Goal: Download file/media

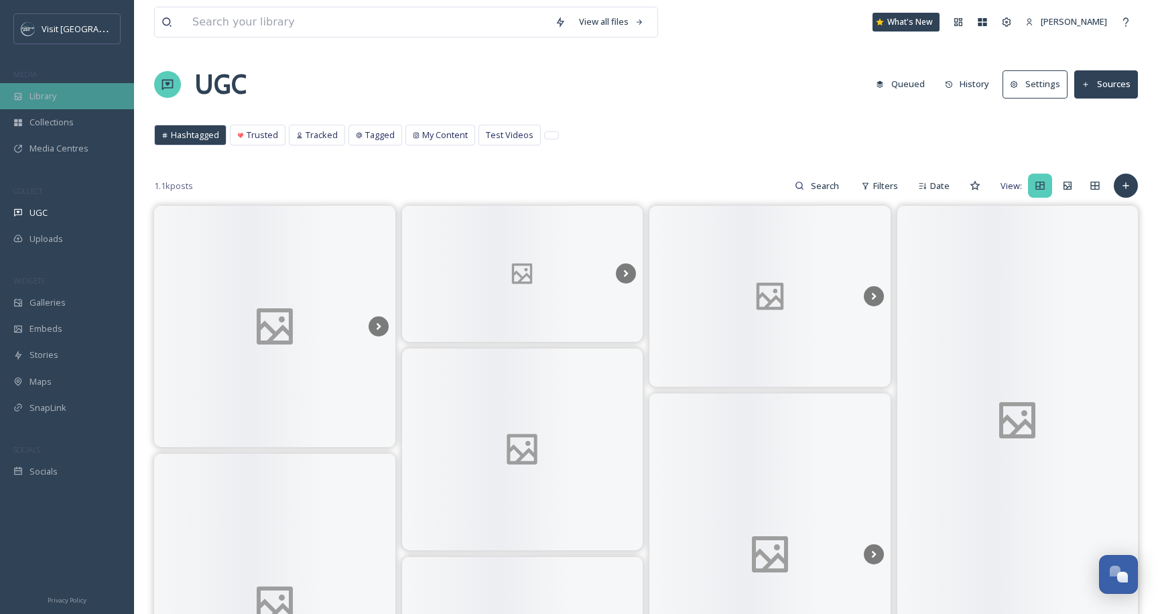
click at [60, 101] on div "Library" at bounding box center [67, 96] width 134 height 26
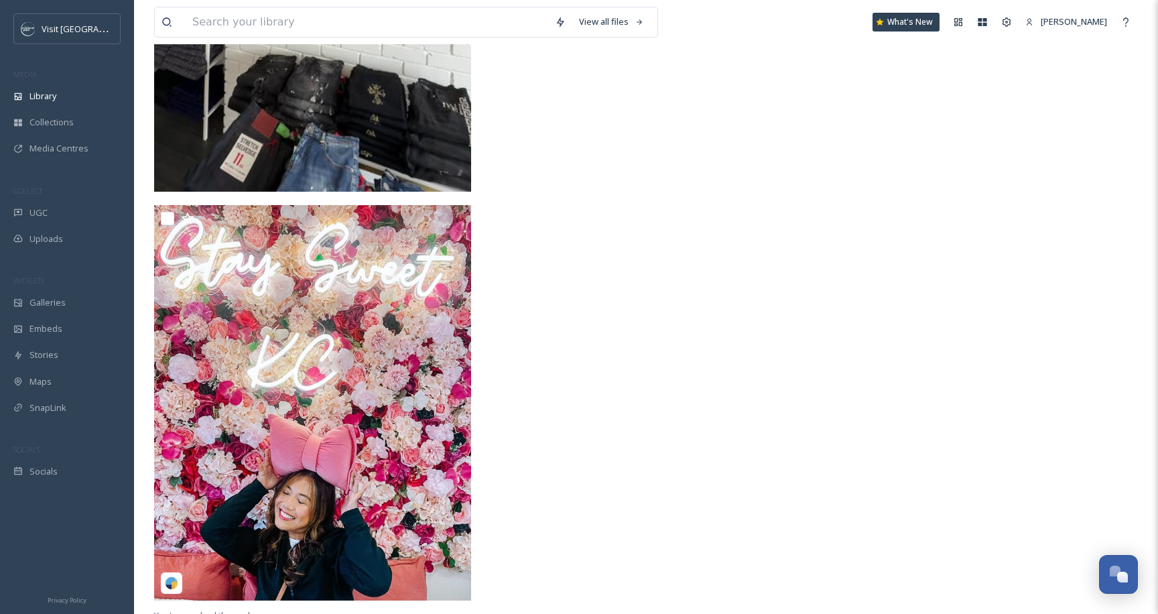
scroll to position [7492, 0]
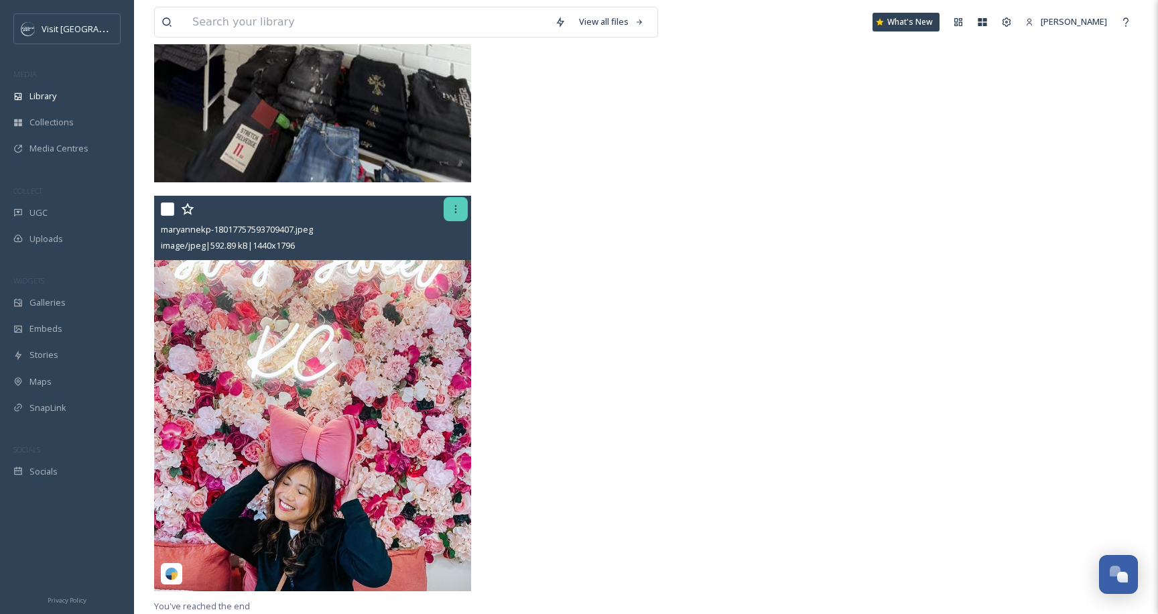
click at [452, 213] on icon at bounding box center [455, 209] width 11 height 11
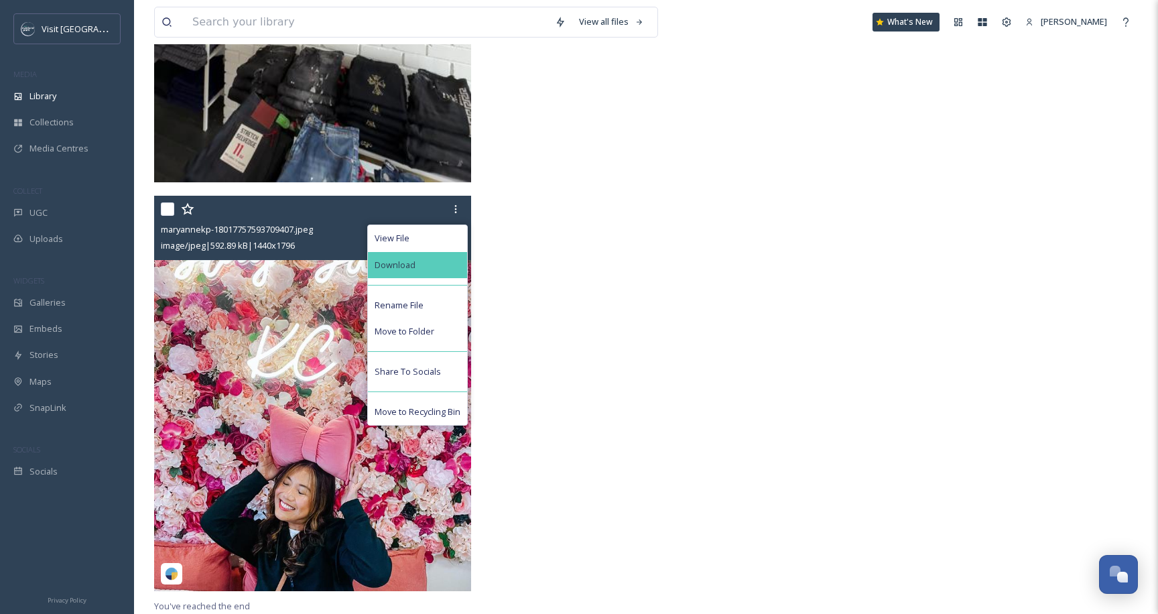
click at [409, 265] on span "Download" at bounding box center [395, 265] width 41 height 13
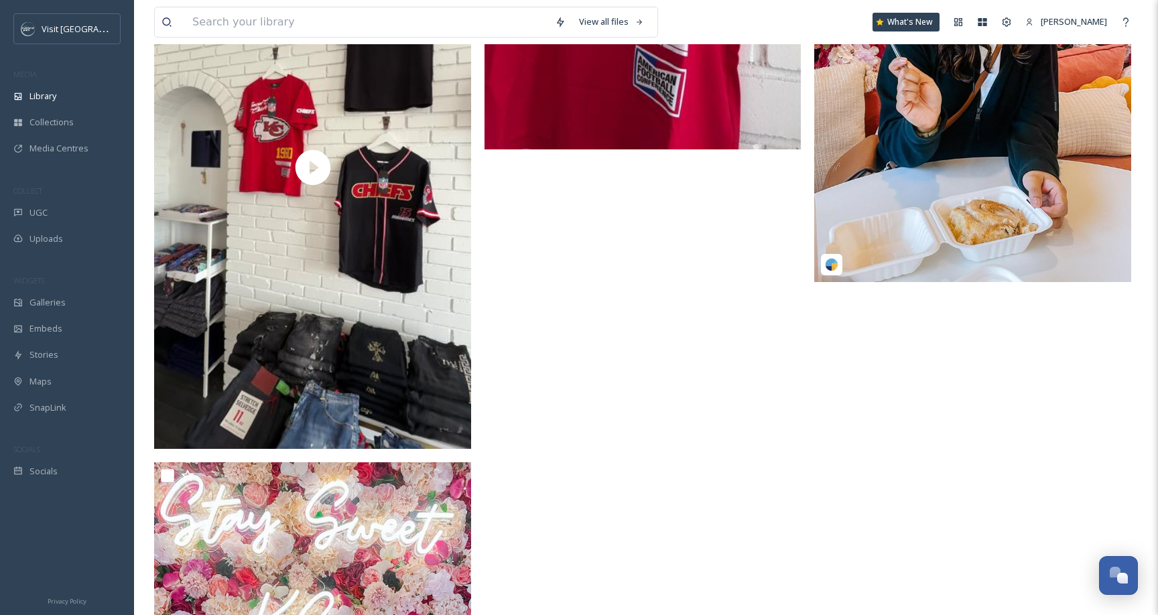
scroll to position [7068, 0]
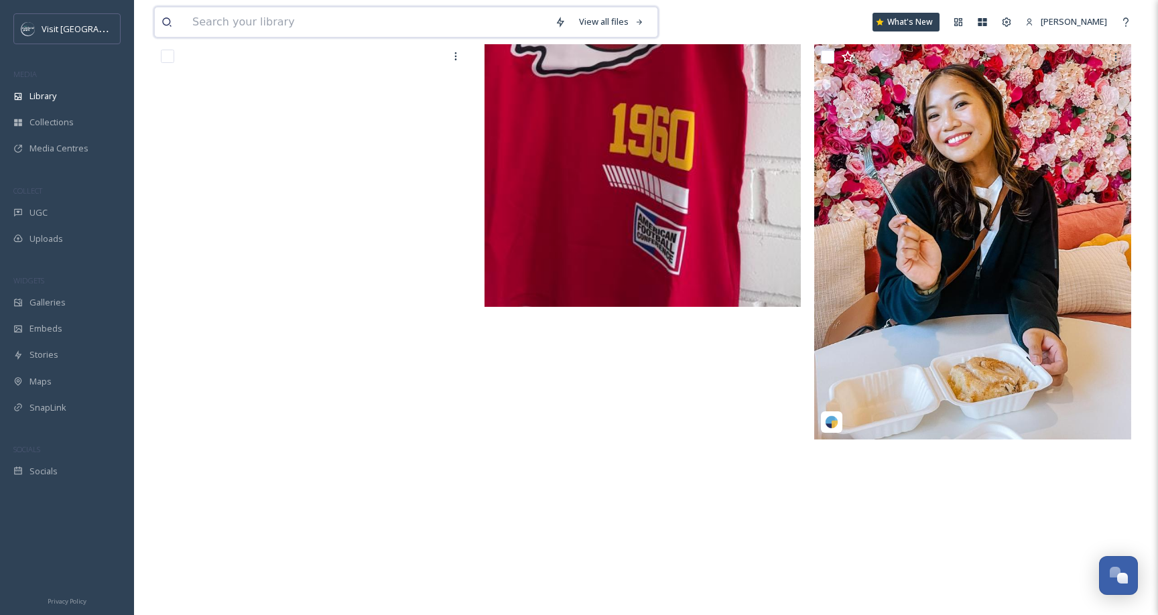
click at [308, 17] on input at bounding box center [367, 21] width 362 height 29
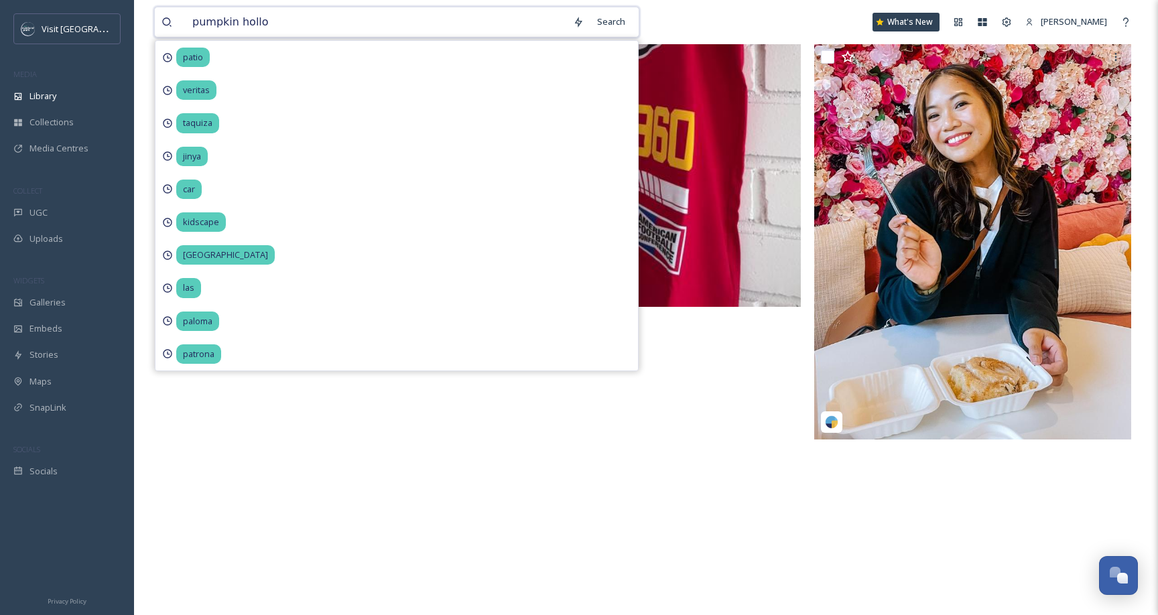
type input "pumpkin hollow"
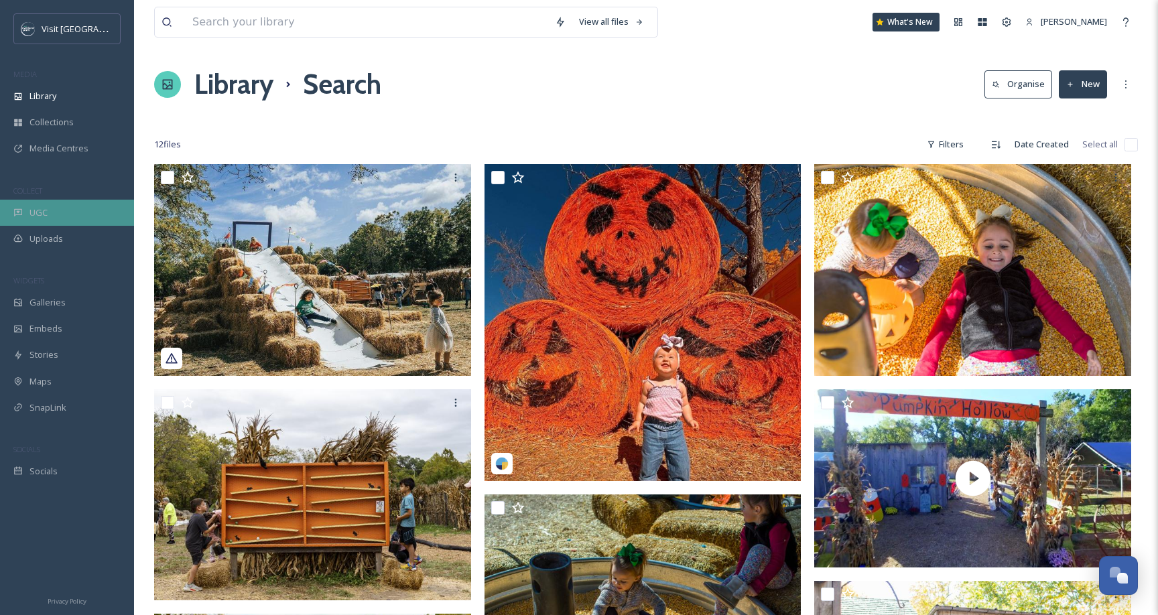
click at [64, 218] on div "UGC" at bounding box center [67, 213] width 134 height 26
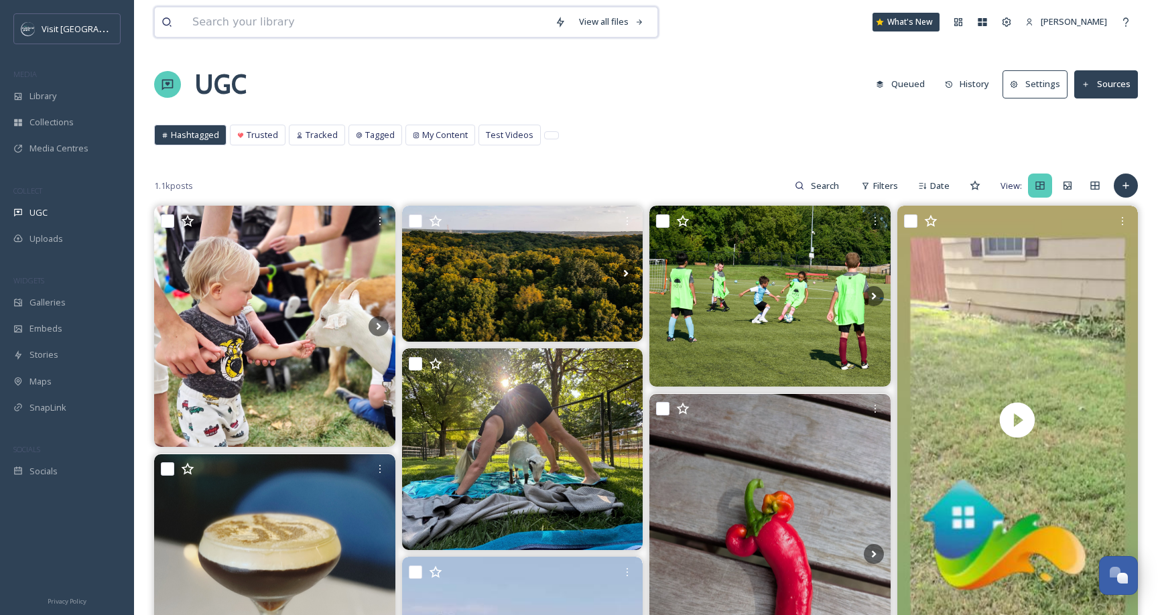
click at [293, 23] on input at bounding box center [367, 21] width 362 height 29
type input "pumpkin hollow"
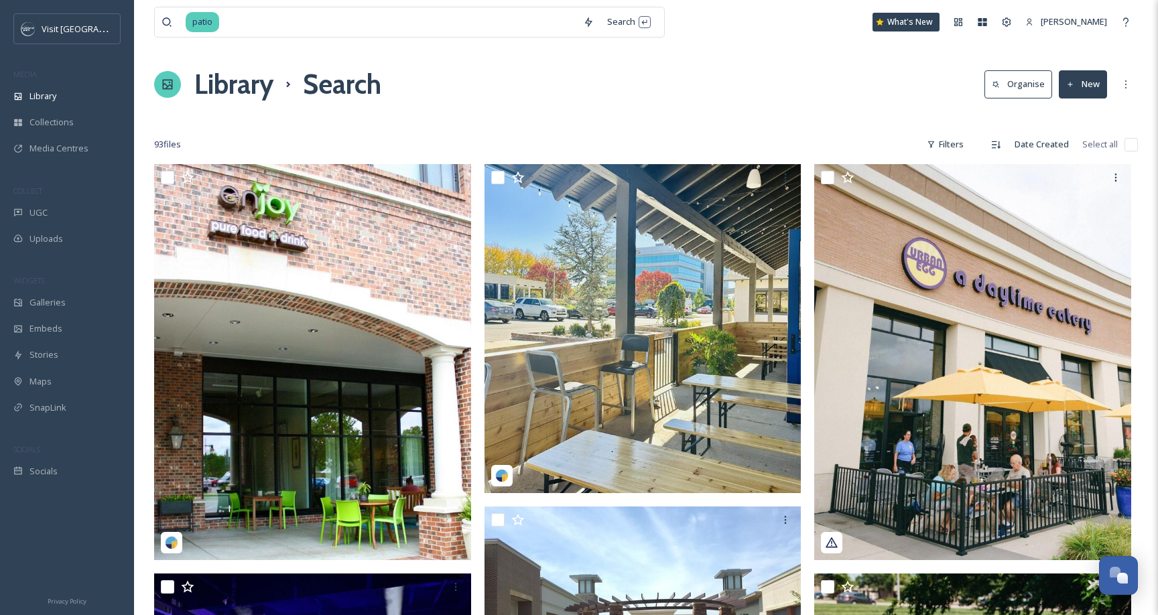
scroll to position [10215, 0]
